Goal: Task Accomplishment & Management: Use online tool/utility

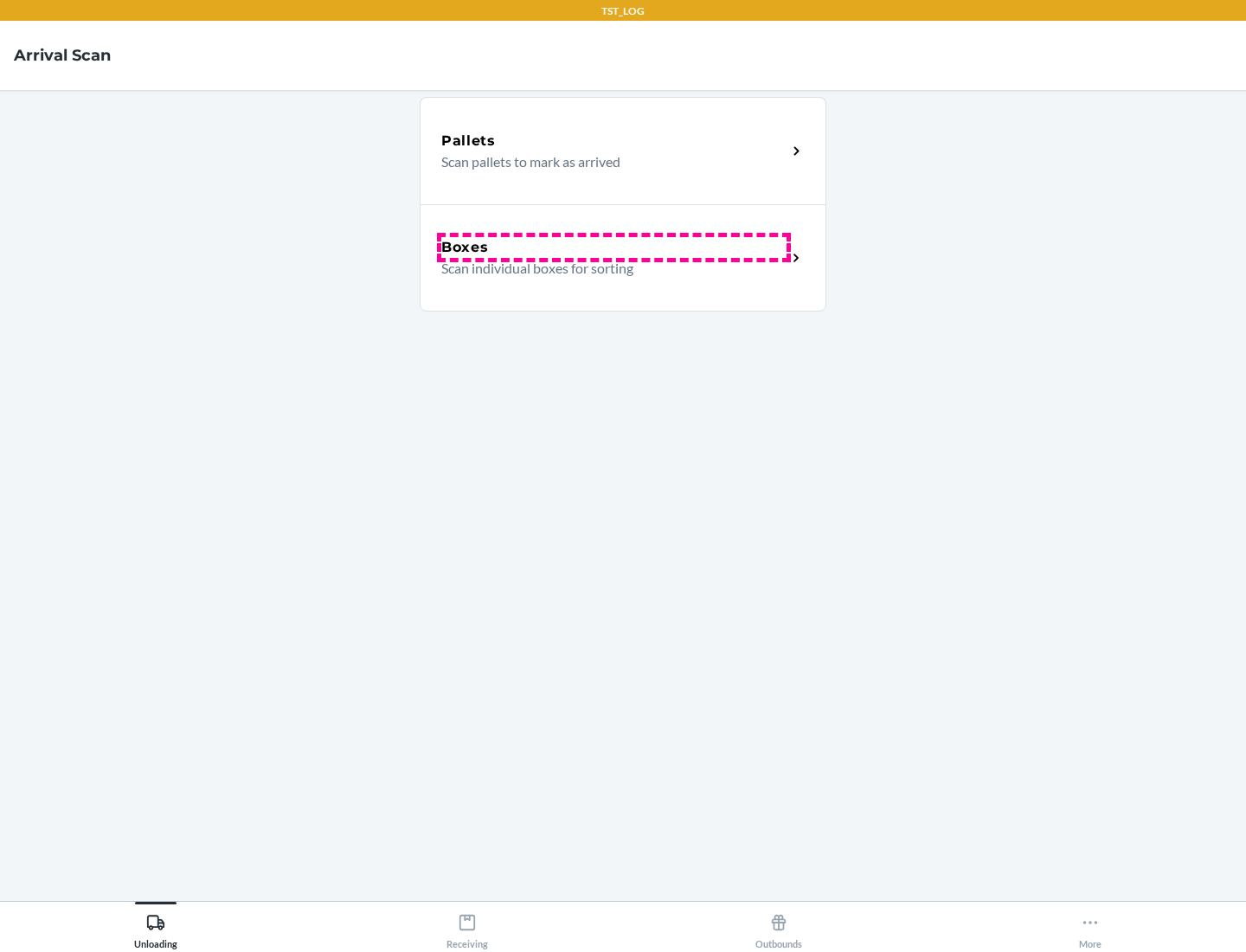
click at [613, 247] on div "Boxes" at bounding box center [614, 246] width 345 height 20
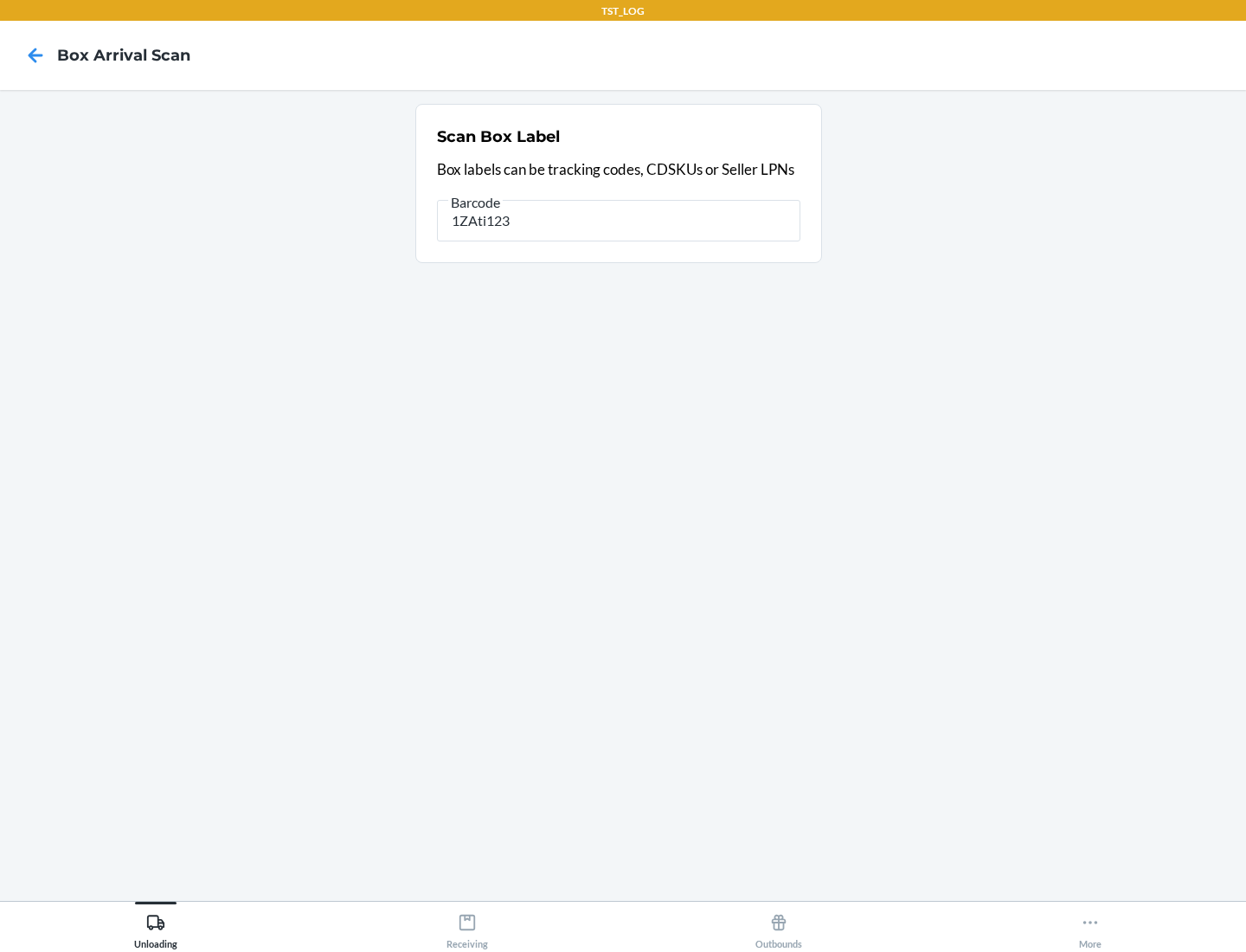
type input "1ZAti123"
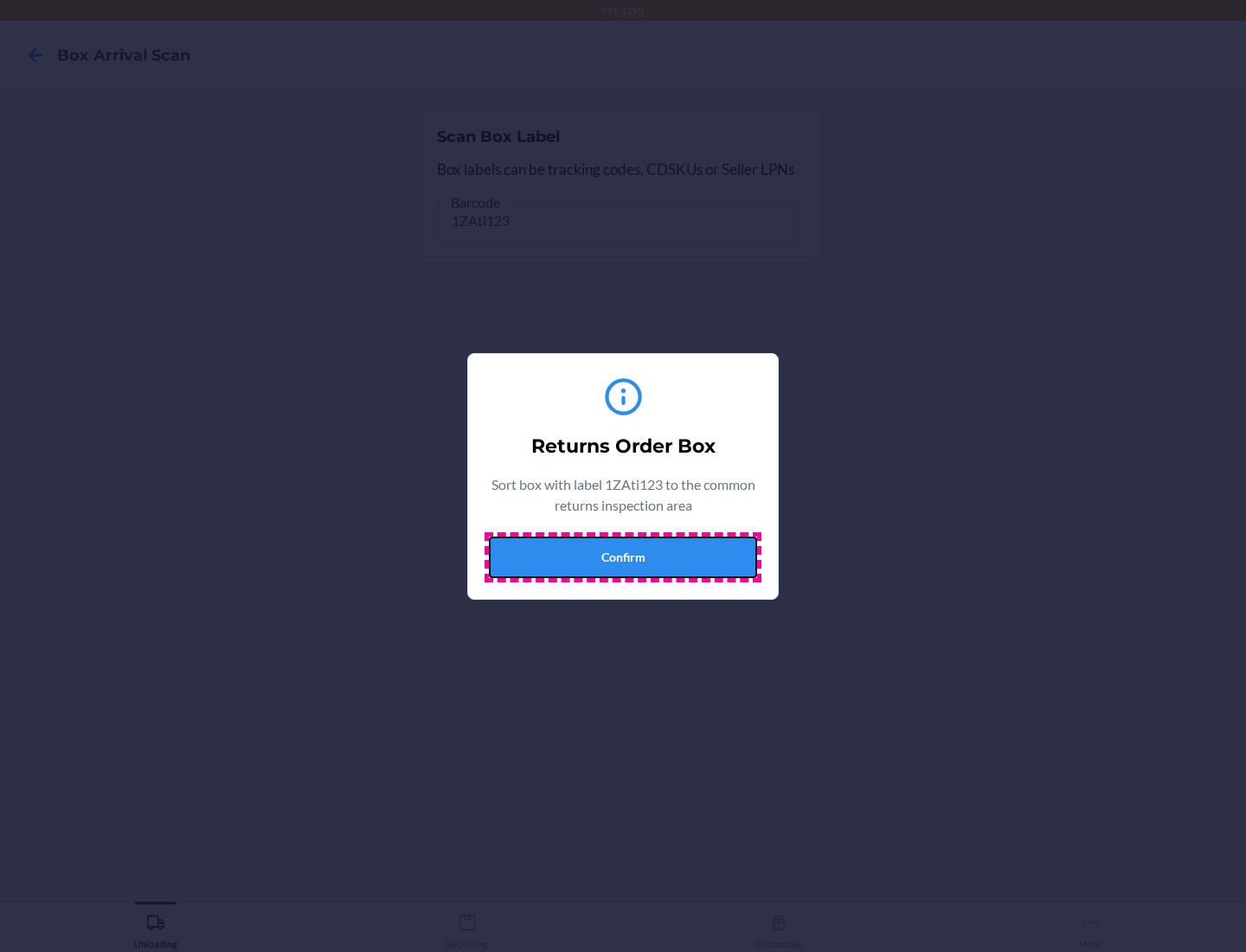
click at [623, 556] on button "Confirm" at bounding box center [622, 557] width 268 height 42
